Goal: Information Seeking & Learning: Understand process/instructions

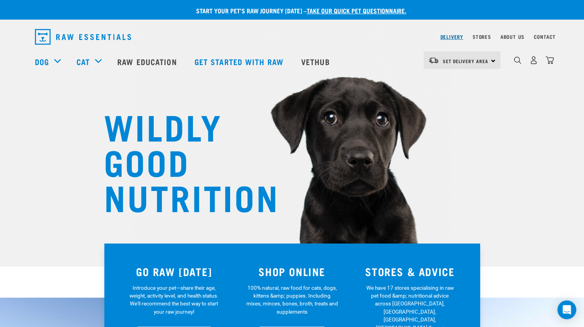
click at [444, 35] on link "Delivery" at bounding box center [451, 36] width 23 height 3
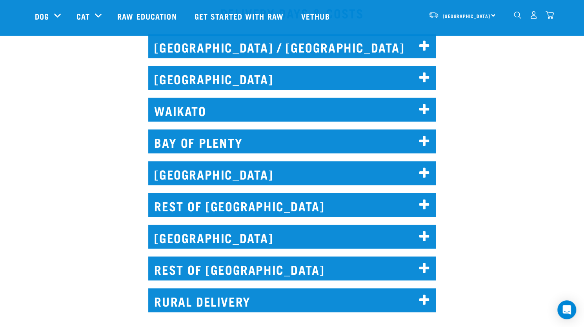
scroll to position [432, 0]
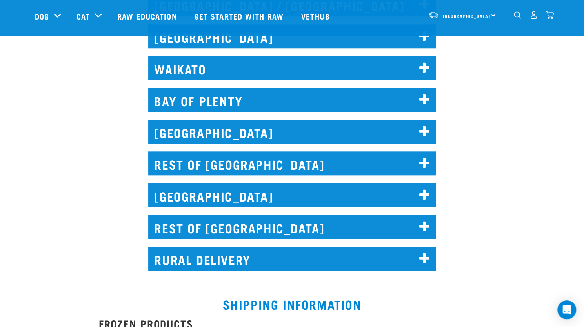
click at [231, 160] on h2 "REST OF NORTH ISLAND" at bounding box center [292, 163] width 288 height 24
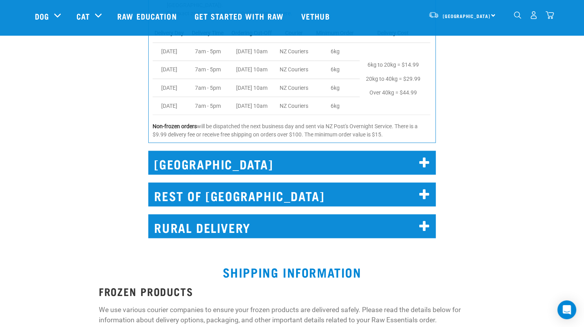
scroll to position [863, 0]
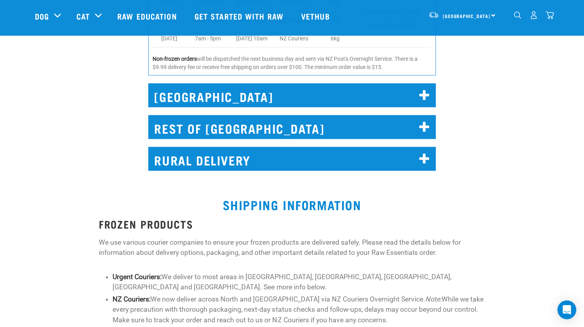
click at [253, 171] on h2 "RURAL DELIVERY" at bounding box center [292, 159] width 288 height 24
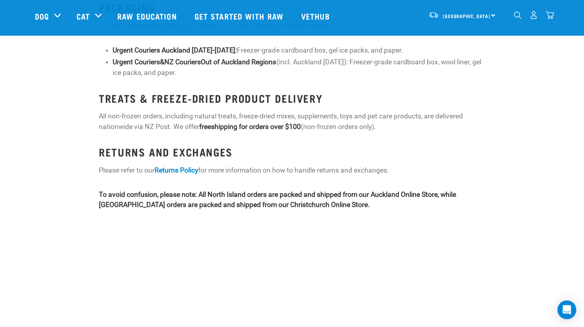
scroll to position [1491, 0]
